Goal: Information Seeking & Learning: Learn about a topic

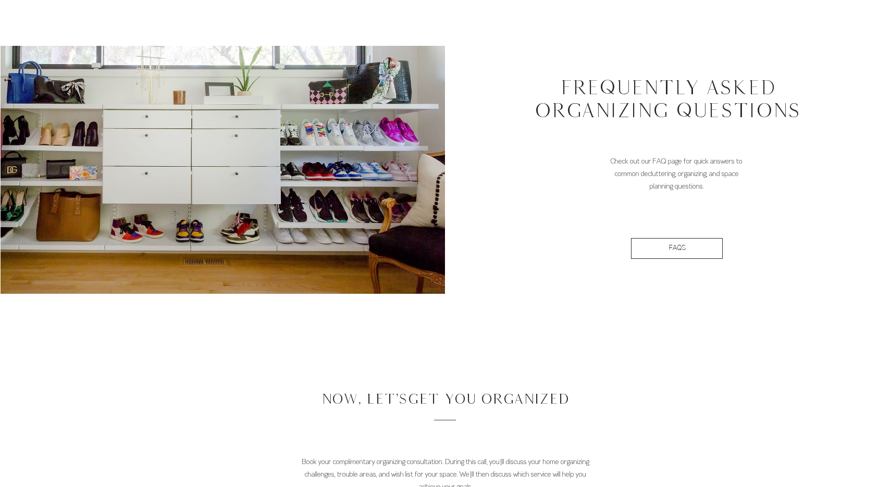
scroll to position [1031, 0]
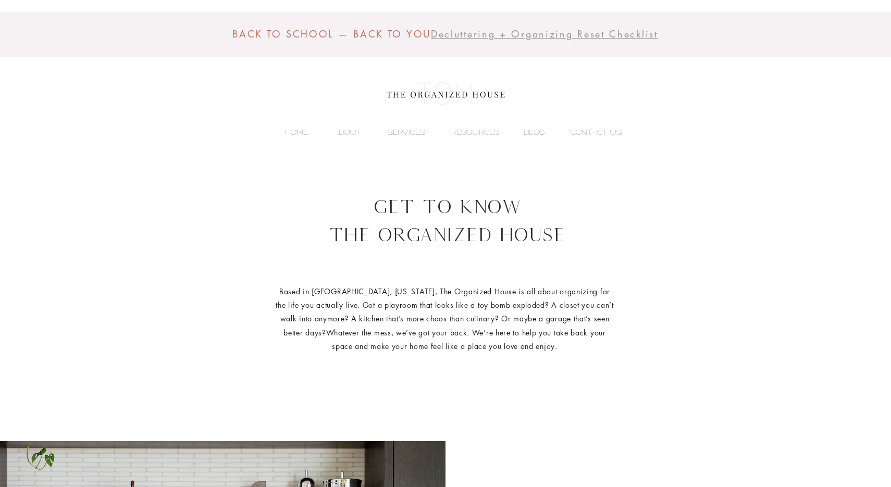
click at [413, 128] on p "SERVICES" at bounding box center [406, 133] width 48 height 16
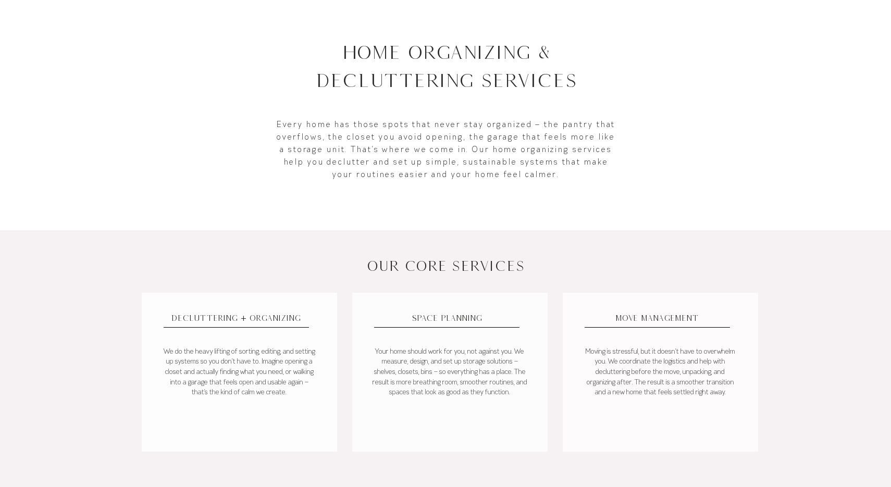
scroll to position [334, 0]
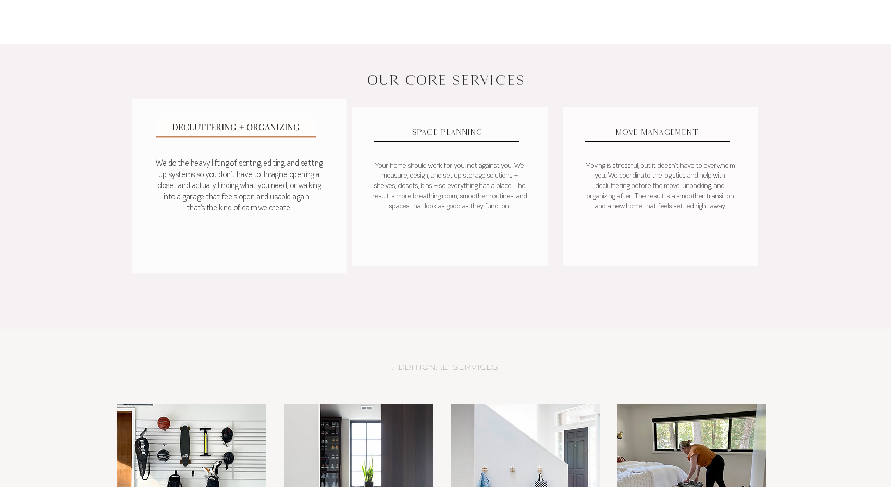
click at [256, 127] on span "DECLUTTERING + ORGANIZING" at bounding box center [236, 126] width 128 height 11
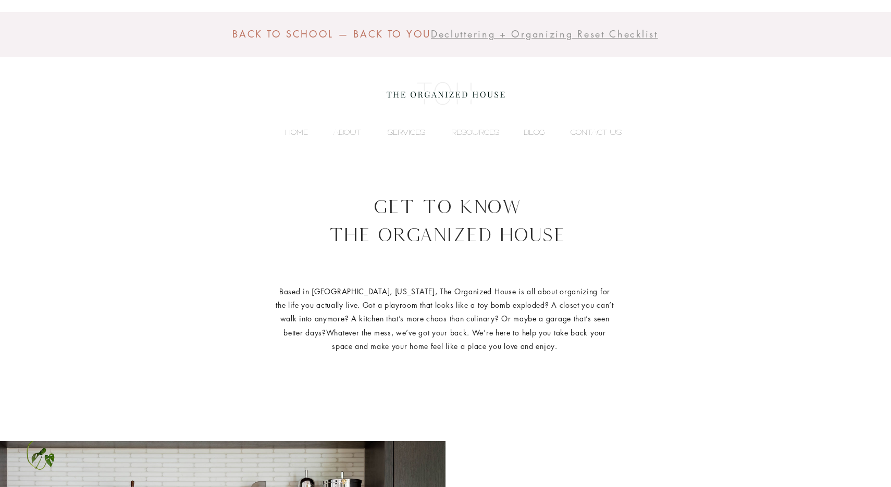
click at [395, 130] on p "SERVICES" at bounding box center [406, 133] width 48 height 16
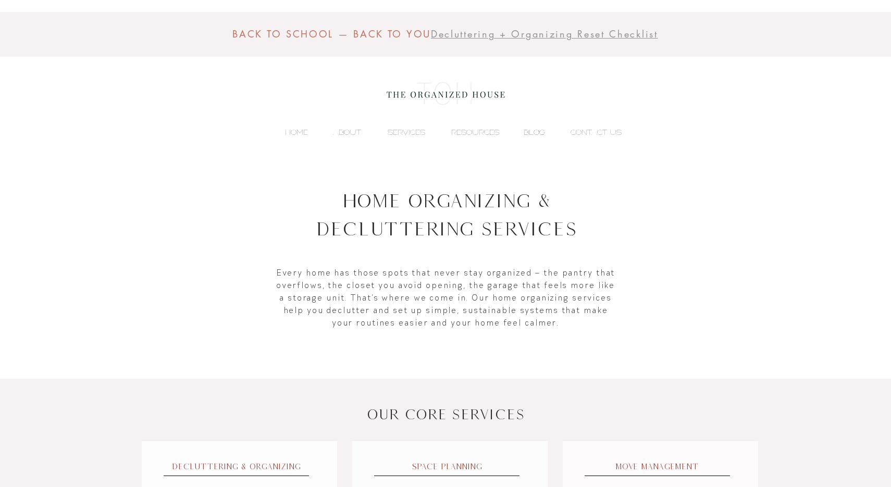
click at [531, 135] on p "BLOG" at bounding box center [534, 133] width 32 height 16
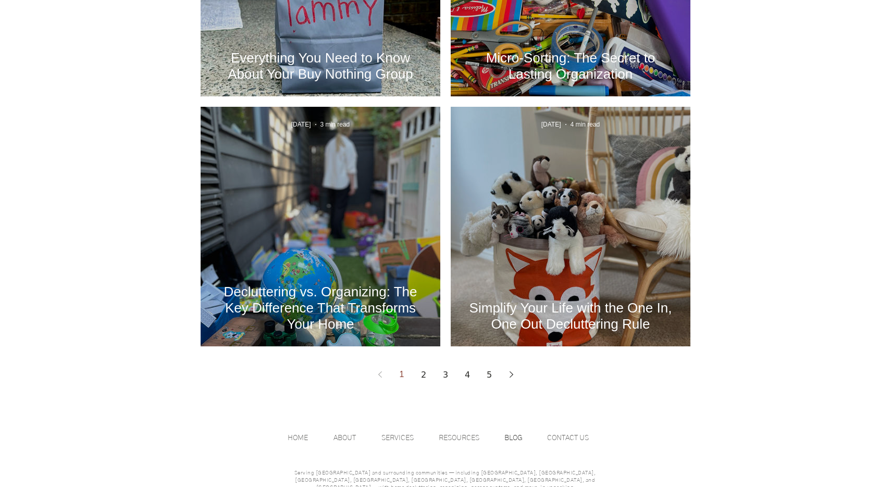
scroll to position [1359, 0]
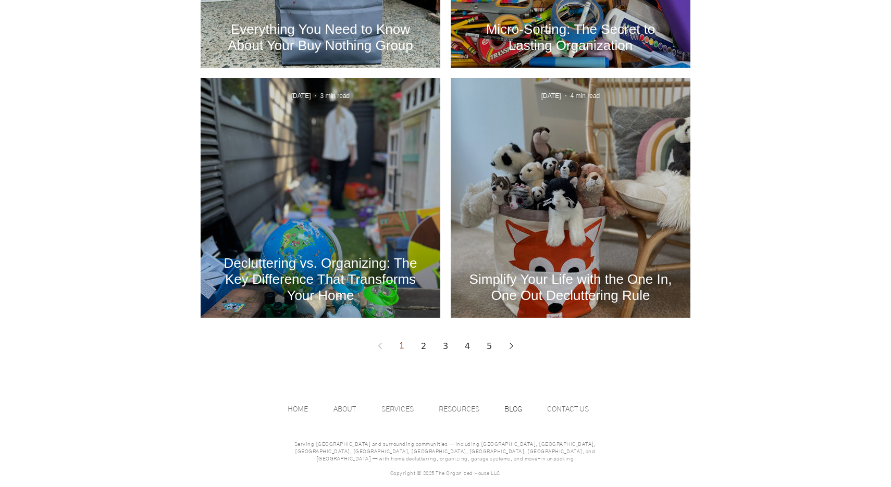
click at [427, 348] on link "2" at bounding box center [423, 346] width 19 height 19
click at [425, 348] on link "2" at bounding box center [423, 346] width 19 height 19
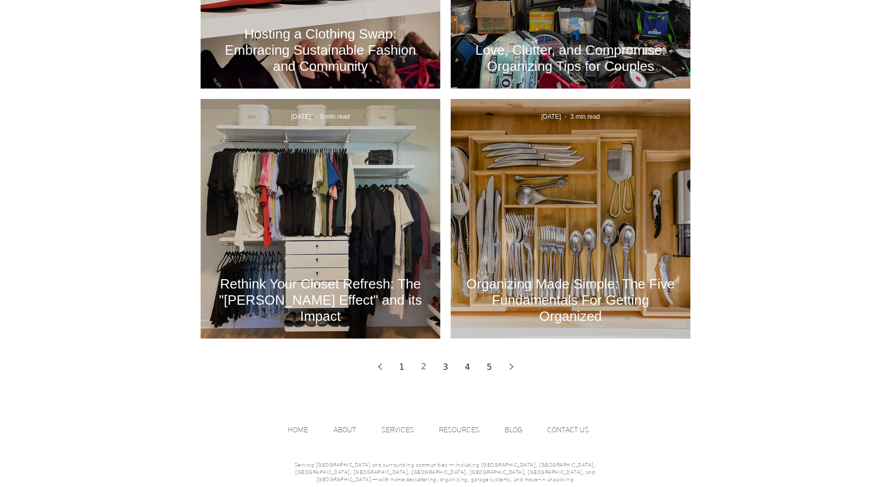
scroll to position [1345, 0]
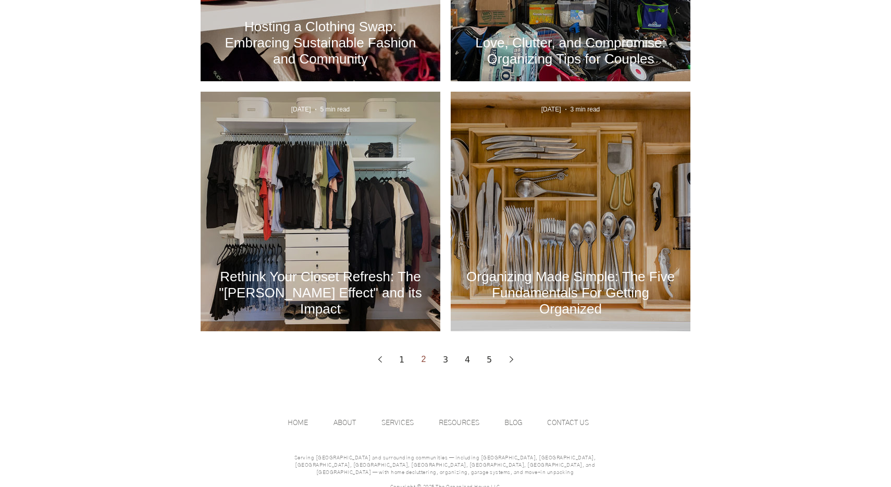
click at [512, 361] on icon "Next page" at bounding box center [511, 359] width 4 height 6
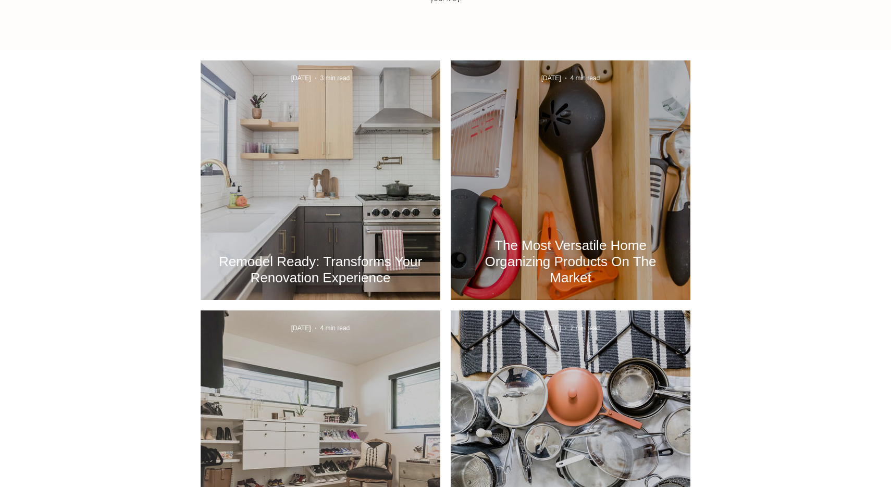
scroll to position [536, 0]
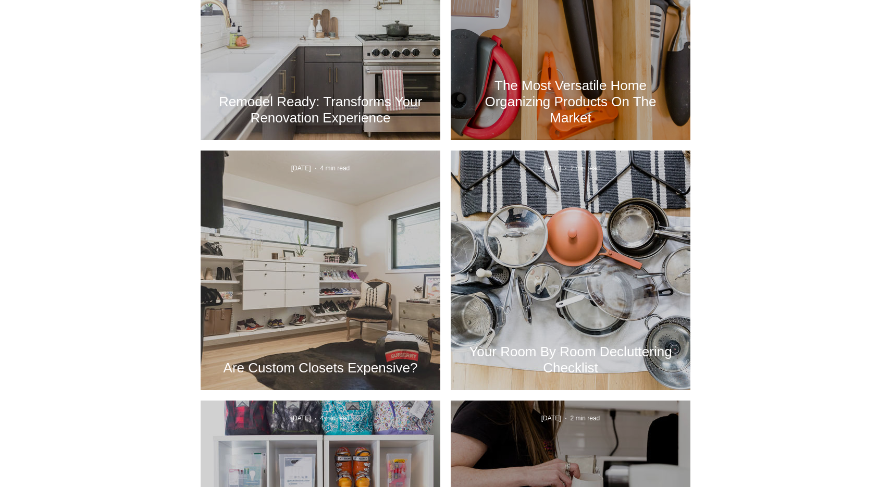
click at [299, 366] on h2 "Are Custom Closets Expensive?" at bounding box center [320, 368] width 208 height 16
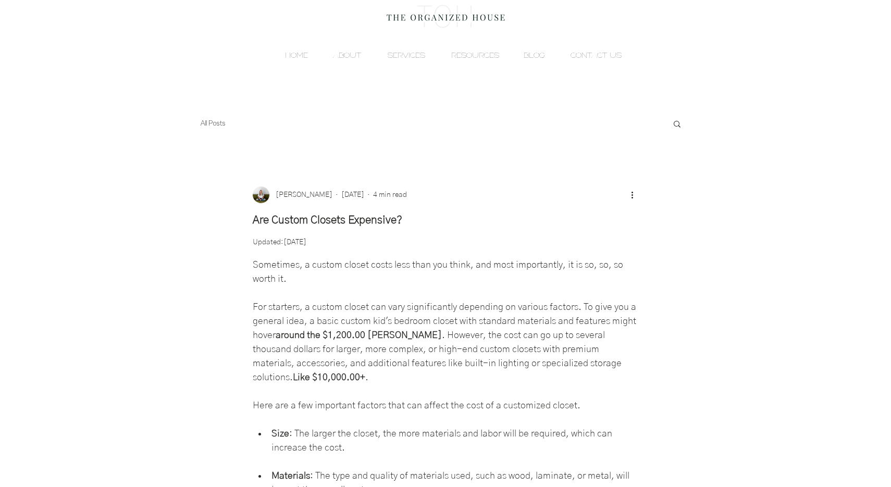
scroll to position [98, 0]
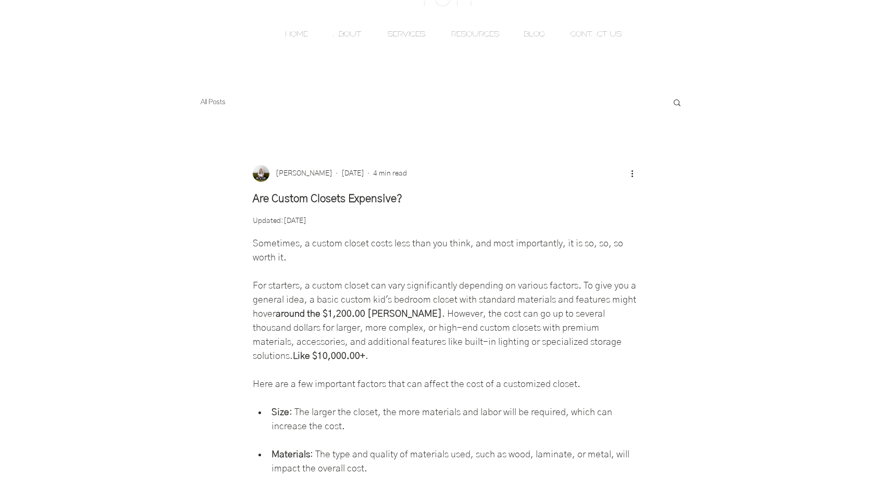
click at [416, 38] on p "SERVICES" at bounding box center [406, 34] width 48 height 16
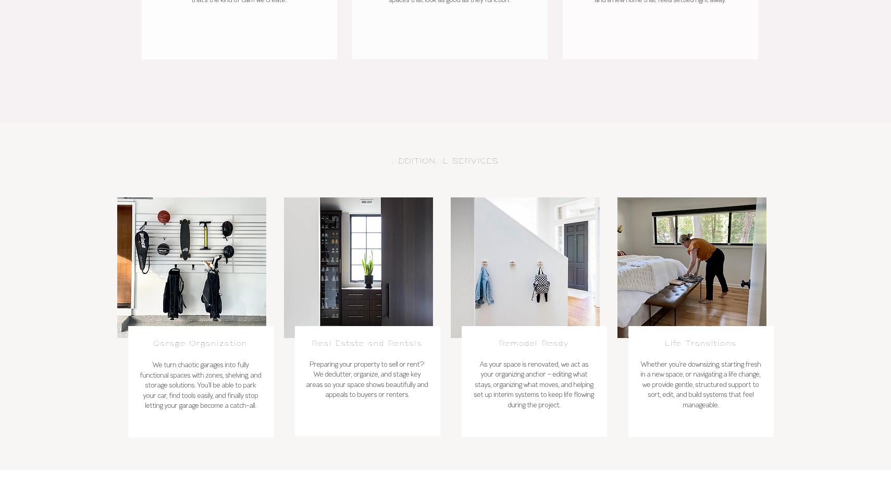
scroll to position [585, 0]
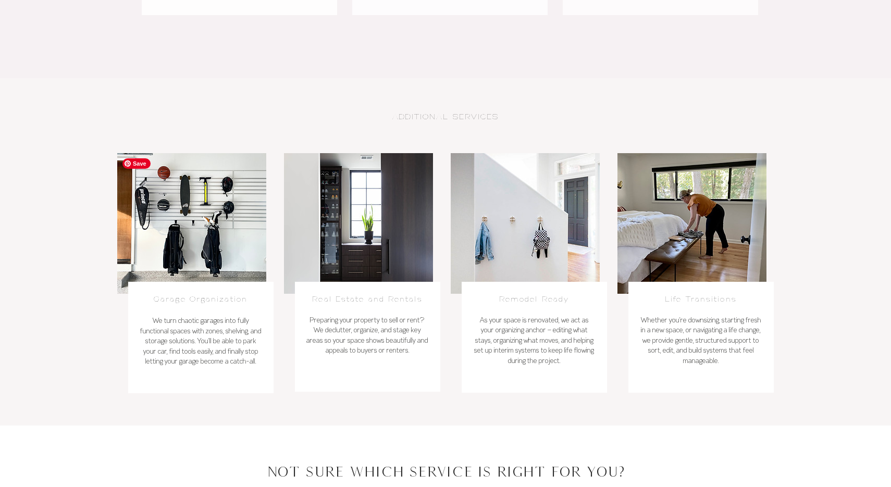
click at [202, 248] on img at bounding box center [191, 223] width 149 height 141
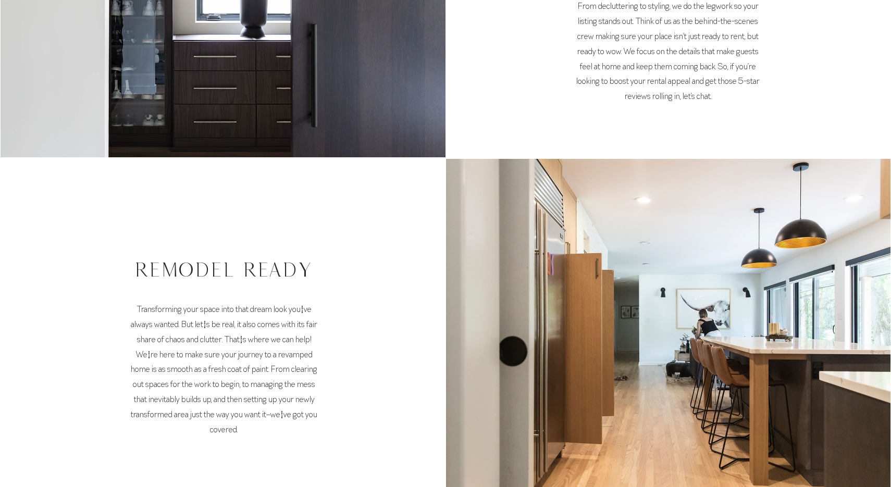
scroll to position [566, 0]
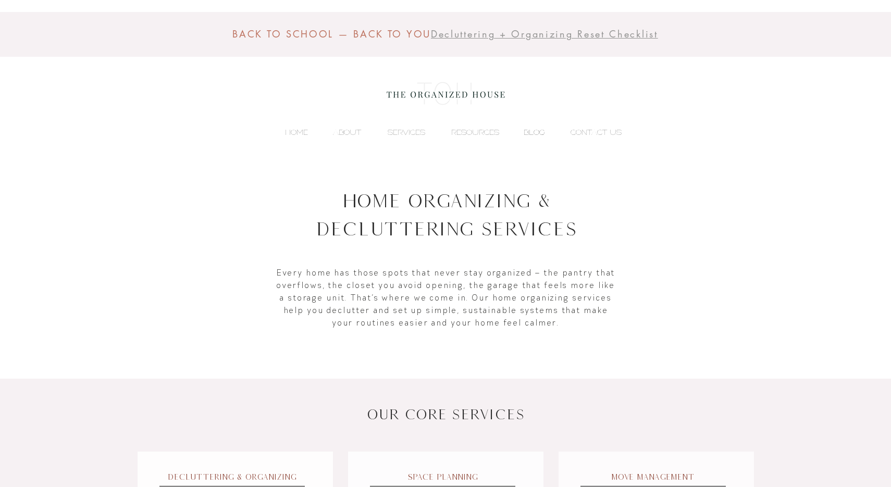
click at [529, 134] on p "BLOG" at bounding box center [534, 133] width 32 height 16
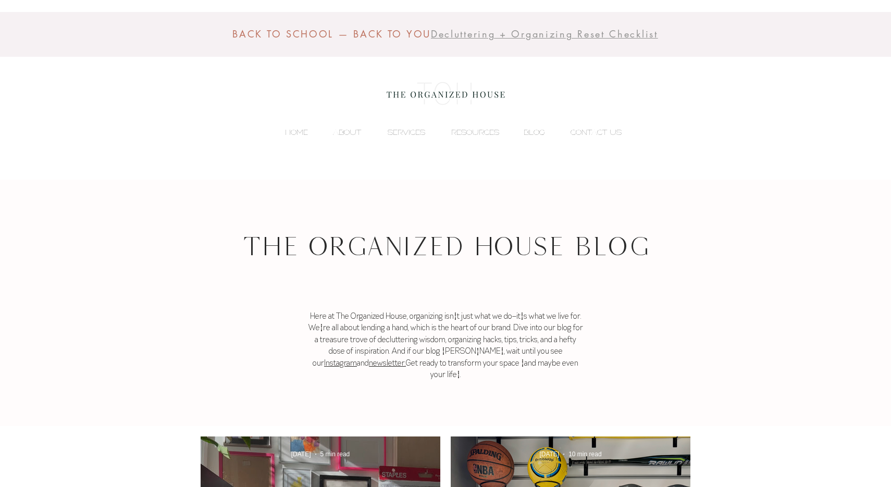
scroll to position [263, 0]
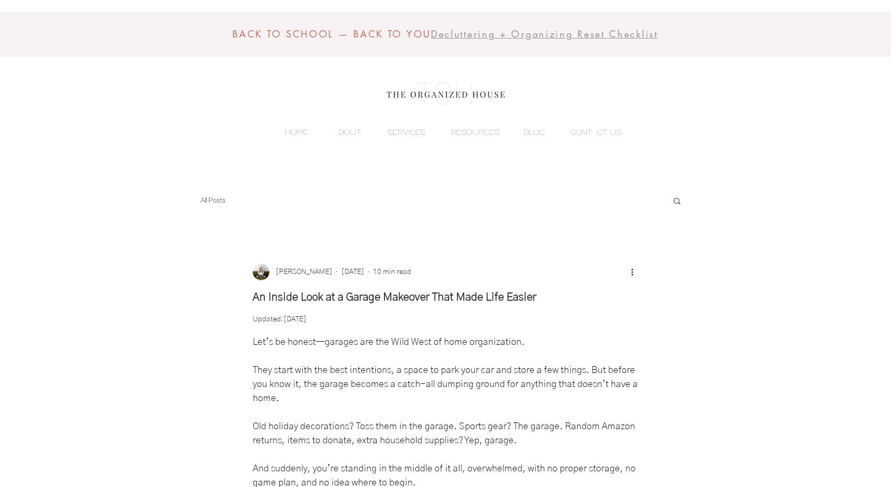
click at [408, 127] on p "SERVICES" at bounding box center [406, 133] width 48 height 16
